Goal: Obtain resource: Obtain resource

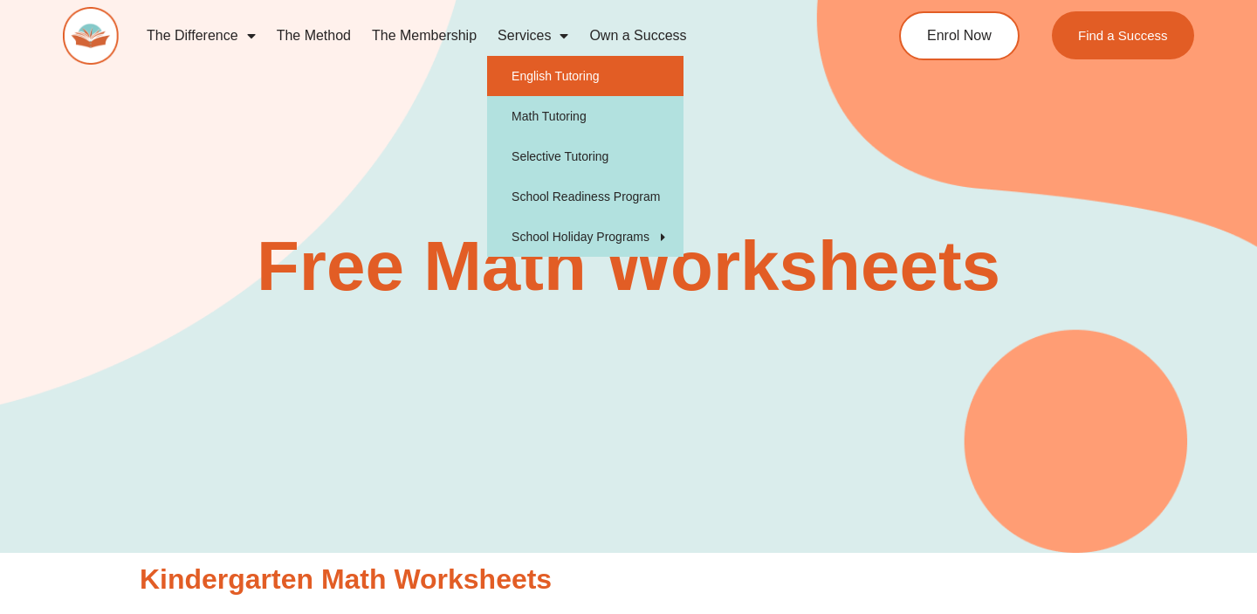
click at [542, 70] on link "English Tutoring" at bounding box center [585, 76] width 196 height 40
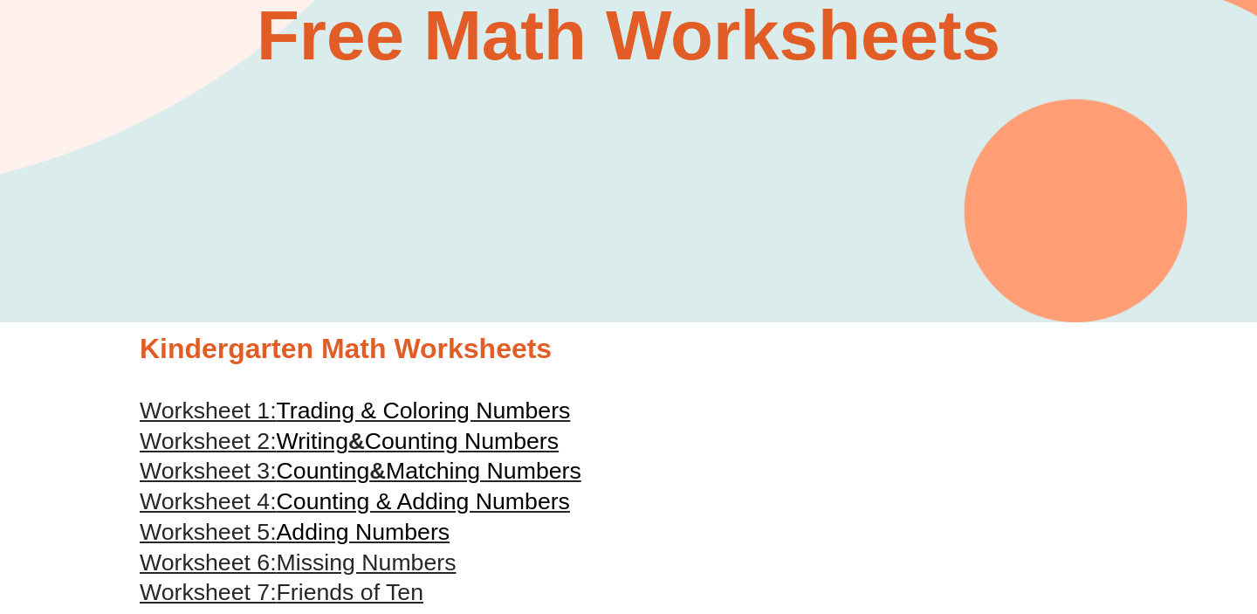
scroll to position [260, 0]
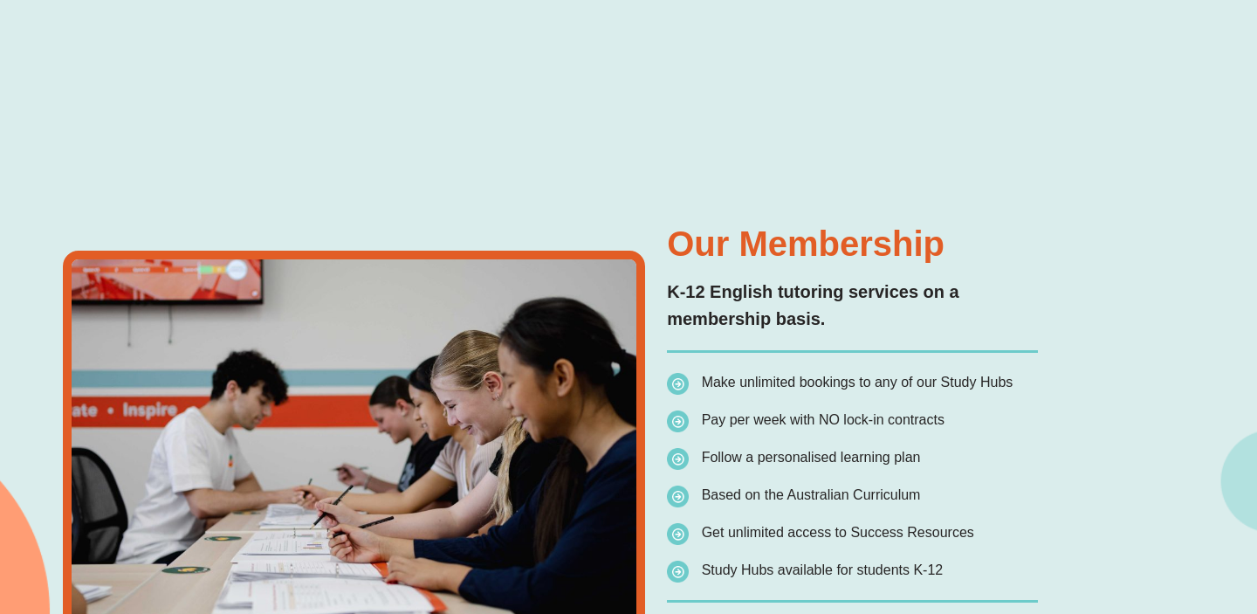
scroll to position [3013, 0]
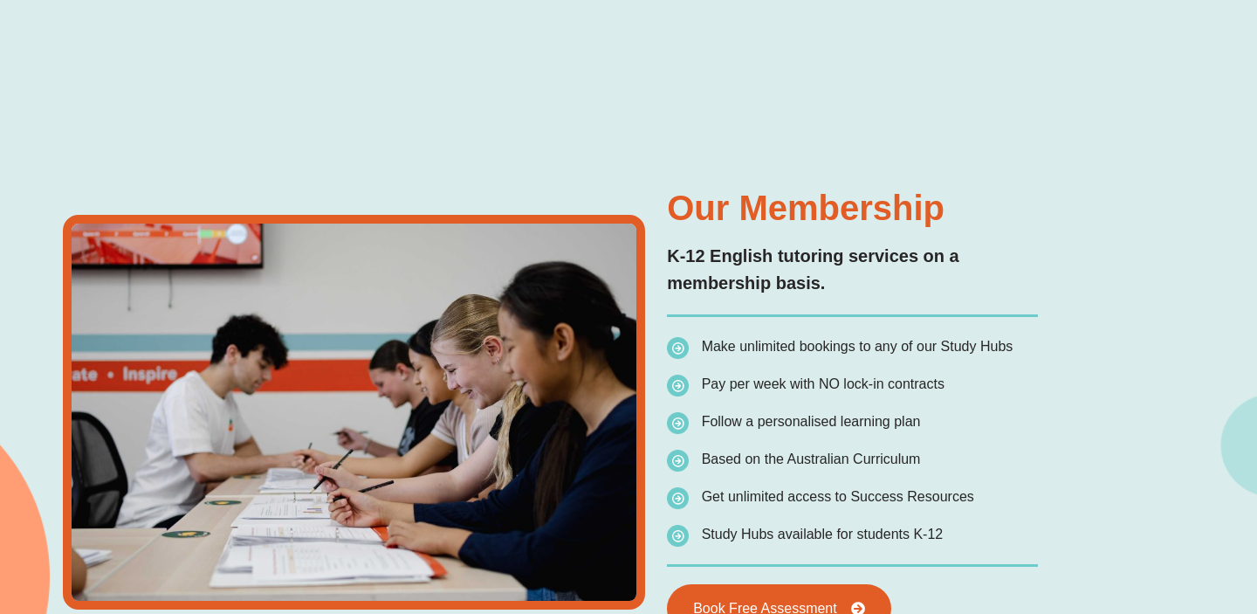
type input "*"
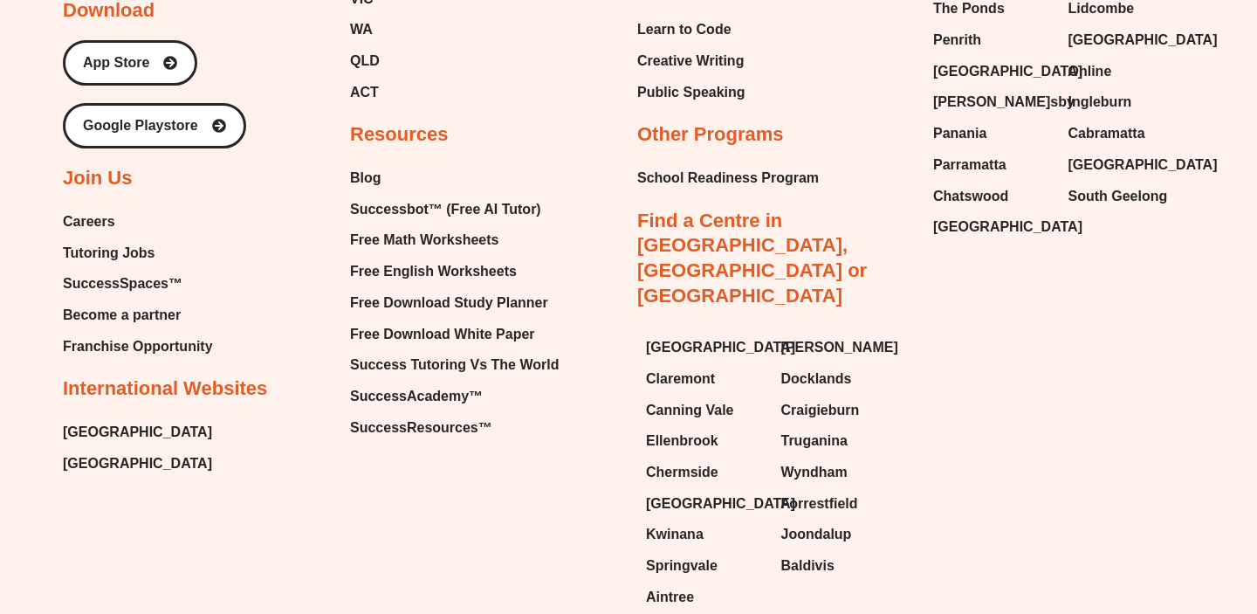
scroll to position [6764, 0]
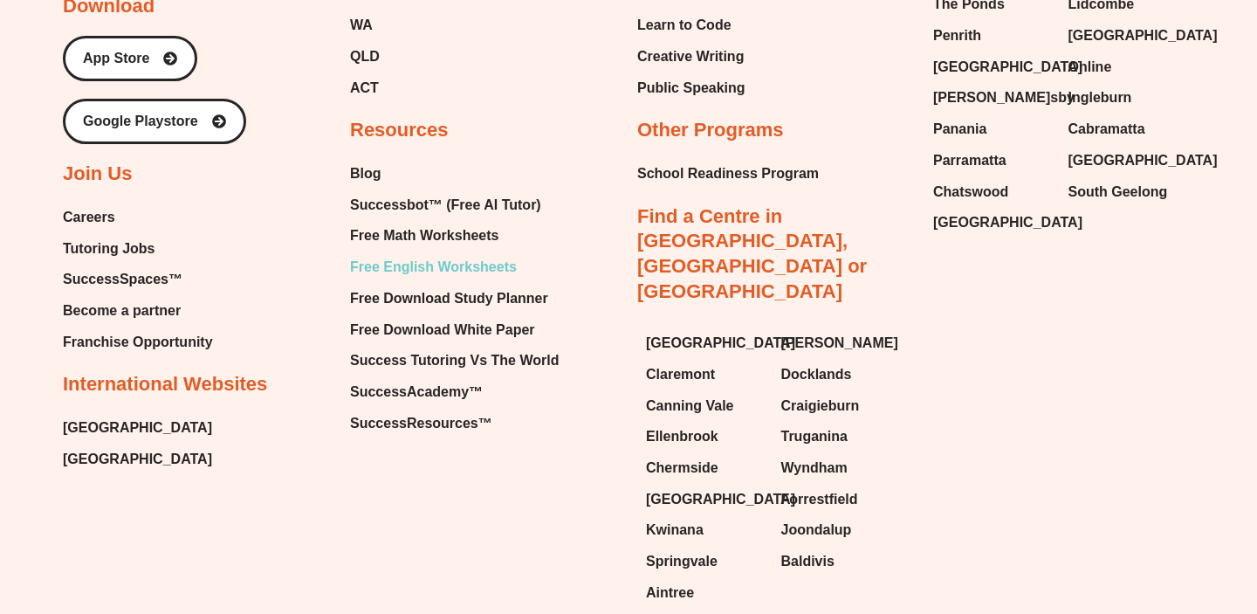
click at [382, 263] on span "Free English Worksheets" at bounding box center [433, 267] width 167 height 26
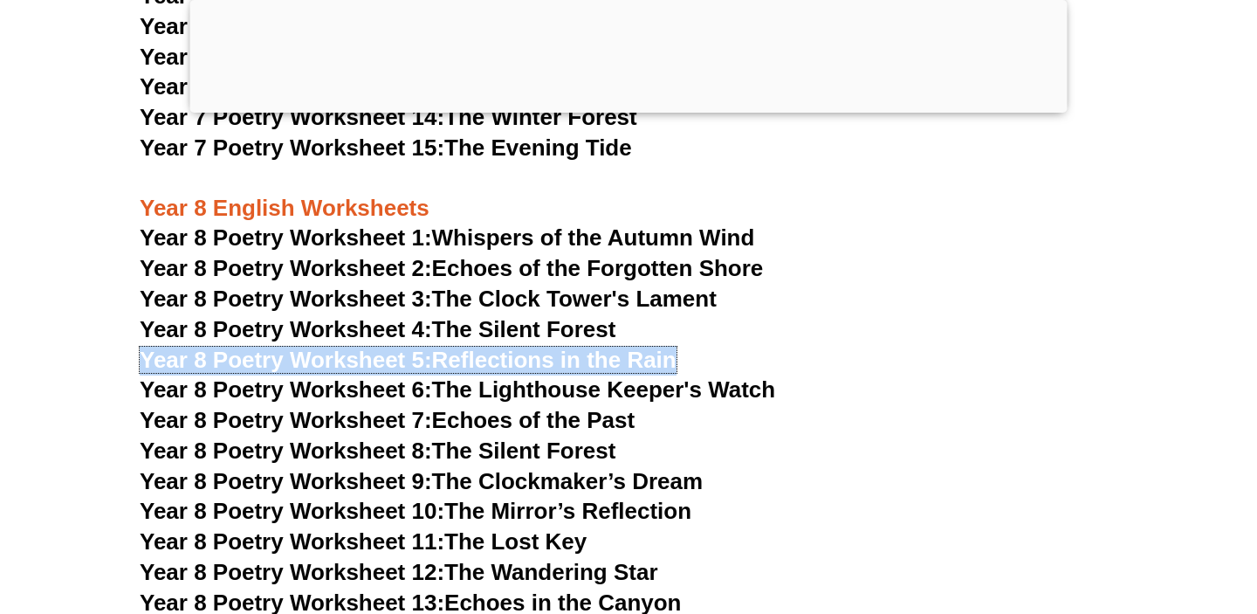
scroll to position [11373, 0]
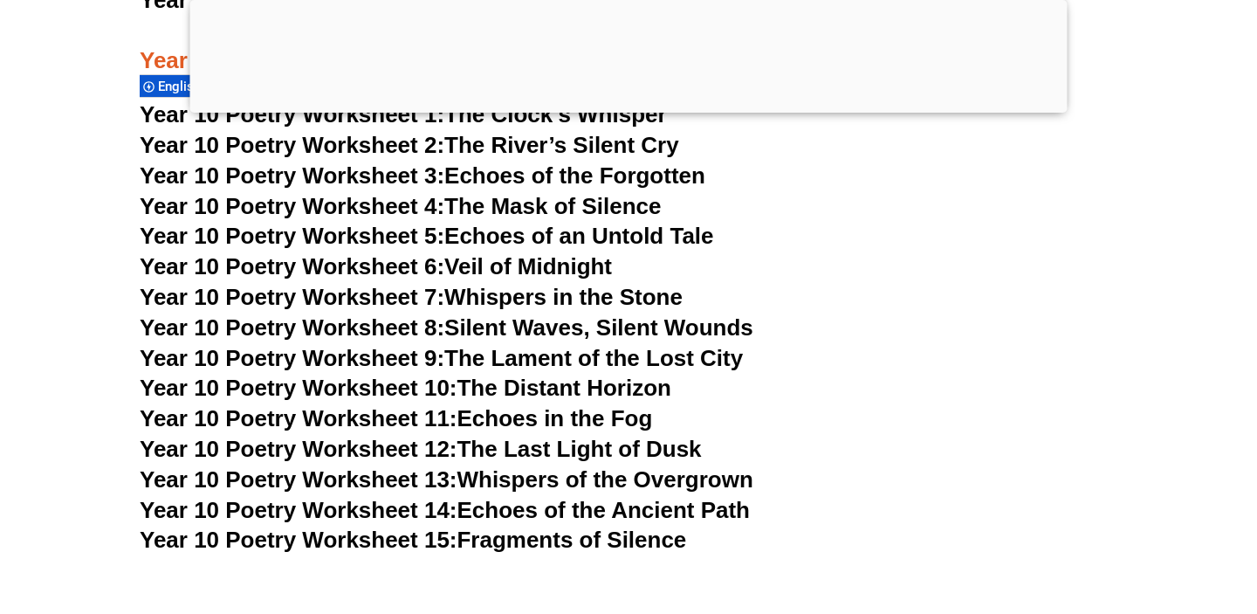
scroll to position [12737, 0]
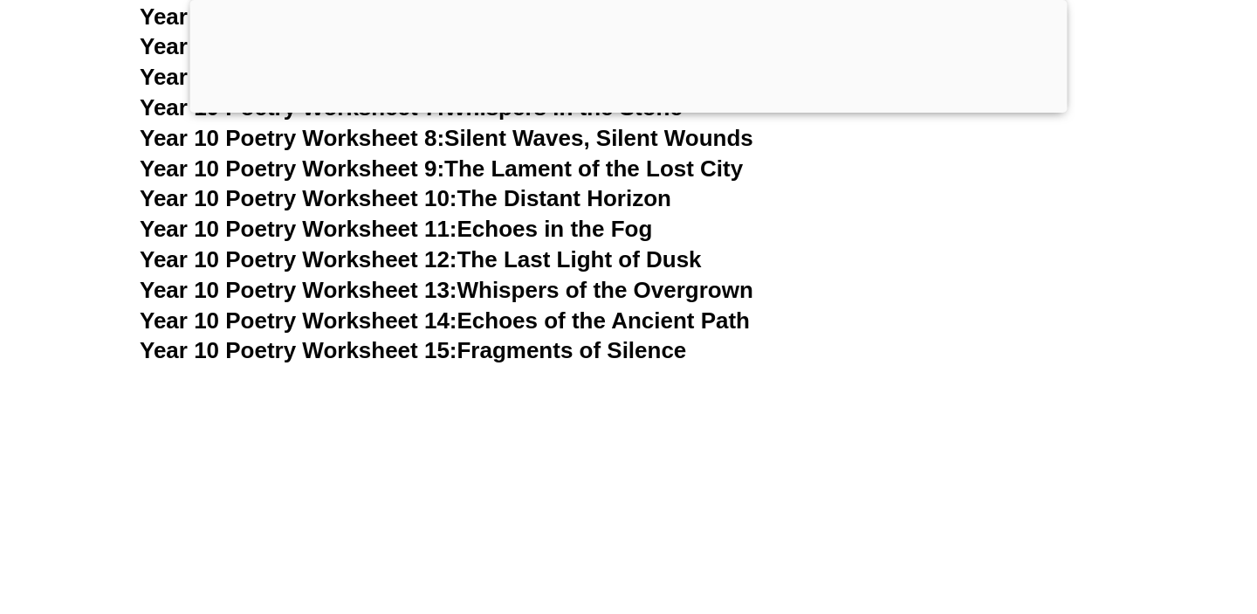
click at [288, 337] on span "Year 10 Poetry Worksheet 15:" at bounding box center [299, 350] width 318 height 26
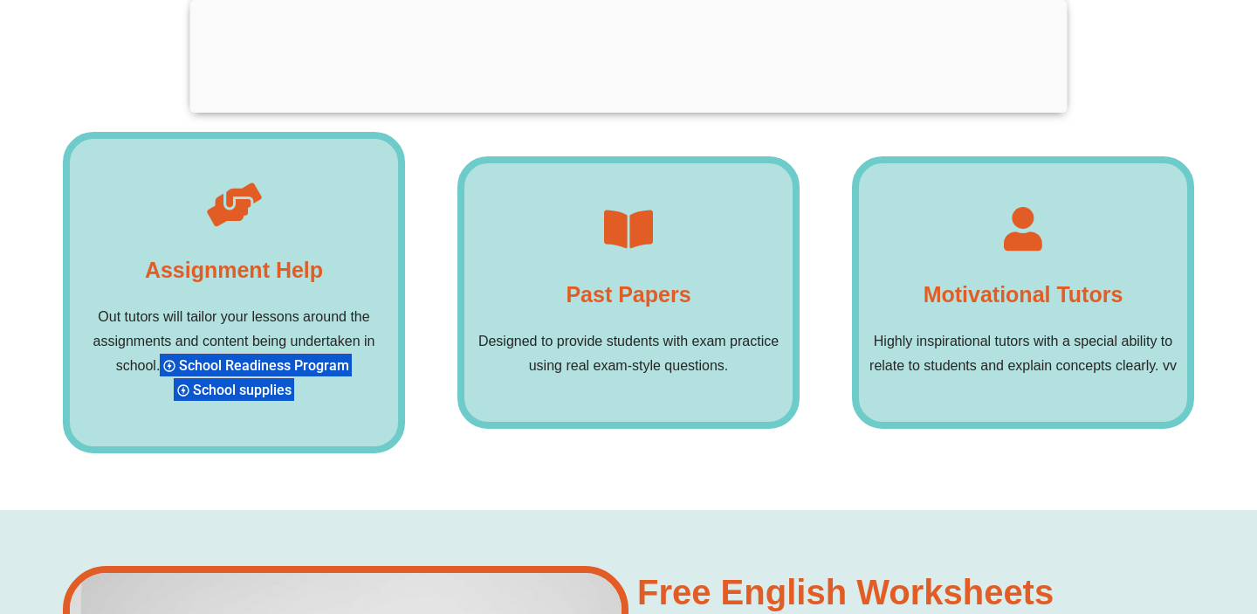
scroll to position [13440, 0]
drag, startPoint x: 546, startPoint y: 288, endPoint x: 615, endPoint y: 299, distance: 69.9
click at [615, 328] on p "Designed to provide students with exam practice using real exam-style questions." at bounding box center [628, 352] width 328 height 49
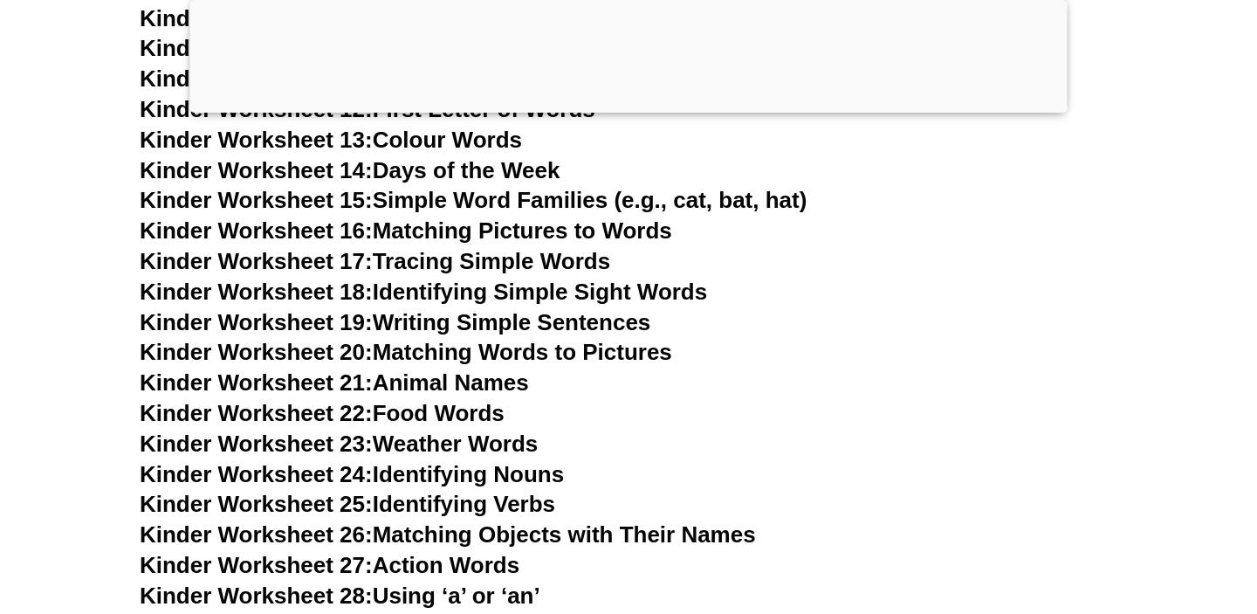
scroll to position [1126, 0]
